Goal: Navigation & Orientation: Find specific page/section

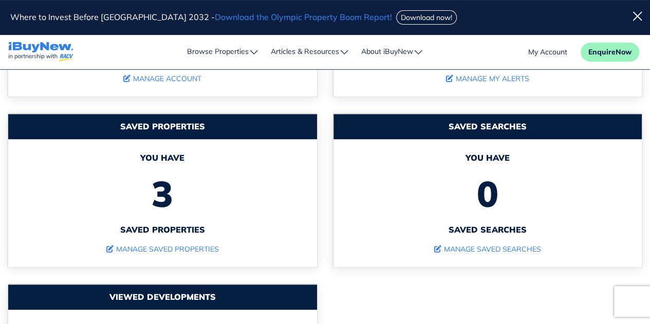
scroll to position [195, 0]
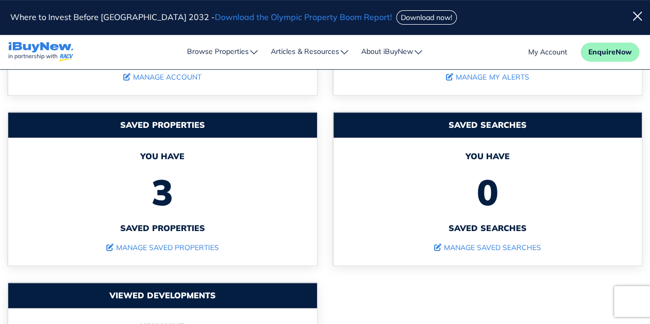
click at [83, 198] on span "3" at bounding box center [162, 192] width 288 height 60
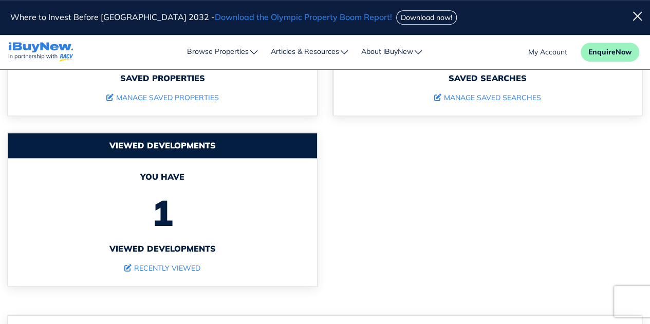
scroll to position [349, 0]
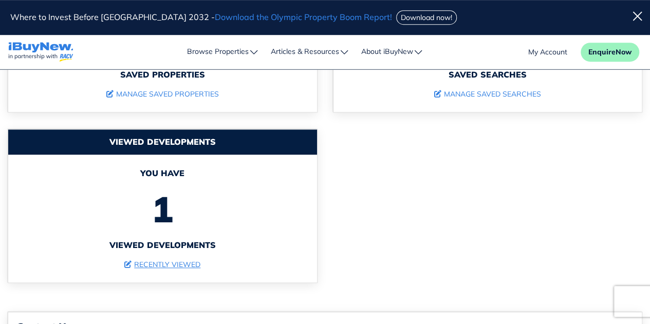
click at [138, 263] on link "recently viewed" at bounding box center [162, 264] width 76 height 9
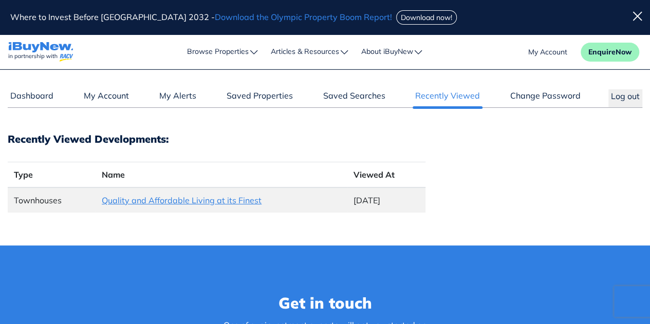
click at [111, 199] on link "Quality and Affordable Living at its Finest" at bounding box center [182, 200] width 160 height 10
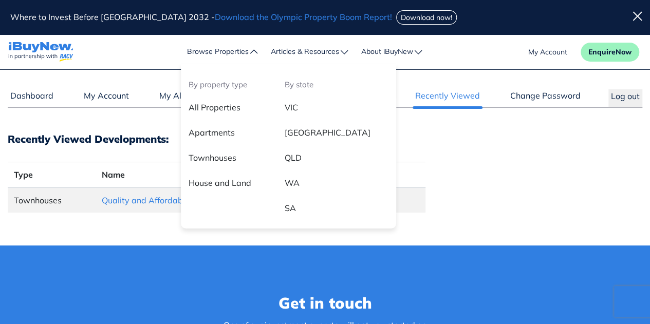
click at [230, 49] on li "Browse Properties By property type All Properties Apartments Townhouses House a…" at bounding box center [223, 52] width 84 height 26
click at [282, 99] on link "VIC" at bounding box center [336, 111] width 119 height 25
